Goal: Find specific page/section: Find specific page/section

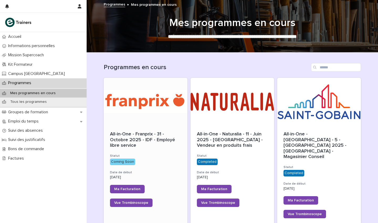
click at [159, 90] on div at bounding box center [146, 101] width 84 height 47
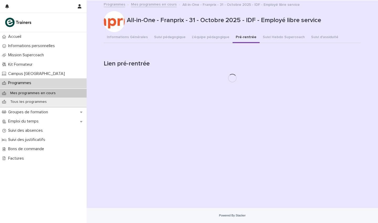
click at [238, 37] on button "Pré-rentrée" at bounding box center [246, 37] width 27 height 11
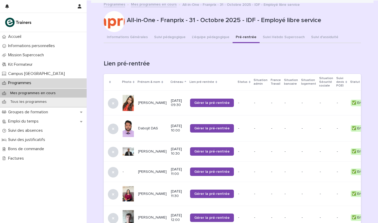
scroll to position [-4, 0]
click at [126, 33] on button "Informations Générales" at bounding box center [127, 37] width 47 height 11
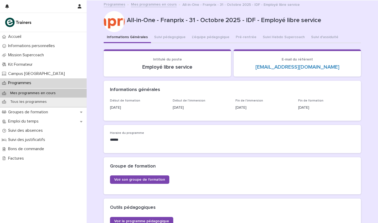
click at [131, 35] on button "Informations Générales" at bounding box center [127, 37] width 47 height 11
click at [132, 36] on button "Informations Générales" at bounding box center [127, 37] width 47 height 11
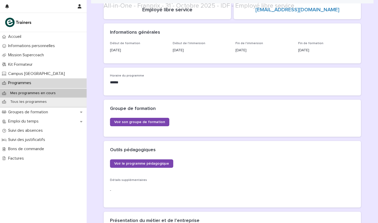
scroll to position [67, 0]
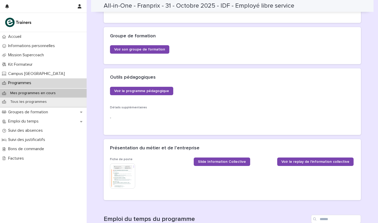
scroll to position [132, 0]
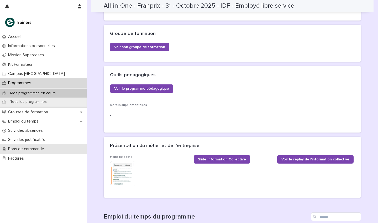
click at [54, 145] on div "Bons de commande" at bounding box center [43, 148] width 87 height 9
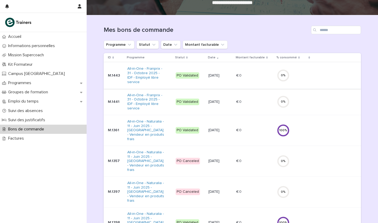
scroll to position [38, 0]
click at [40, 129] on p "Bons de commande" at bounding box center [27, 129] width 42 height 5
click at [29, 81] on p "Programmes" at bounding box center [20, 82] width 29 height 5
